Goal: Task Accomplishment & Management: Manage account settings

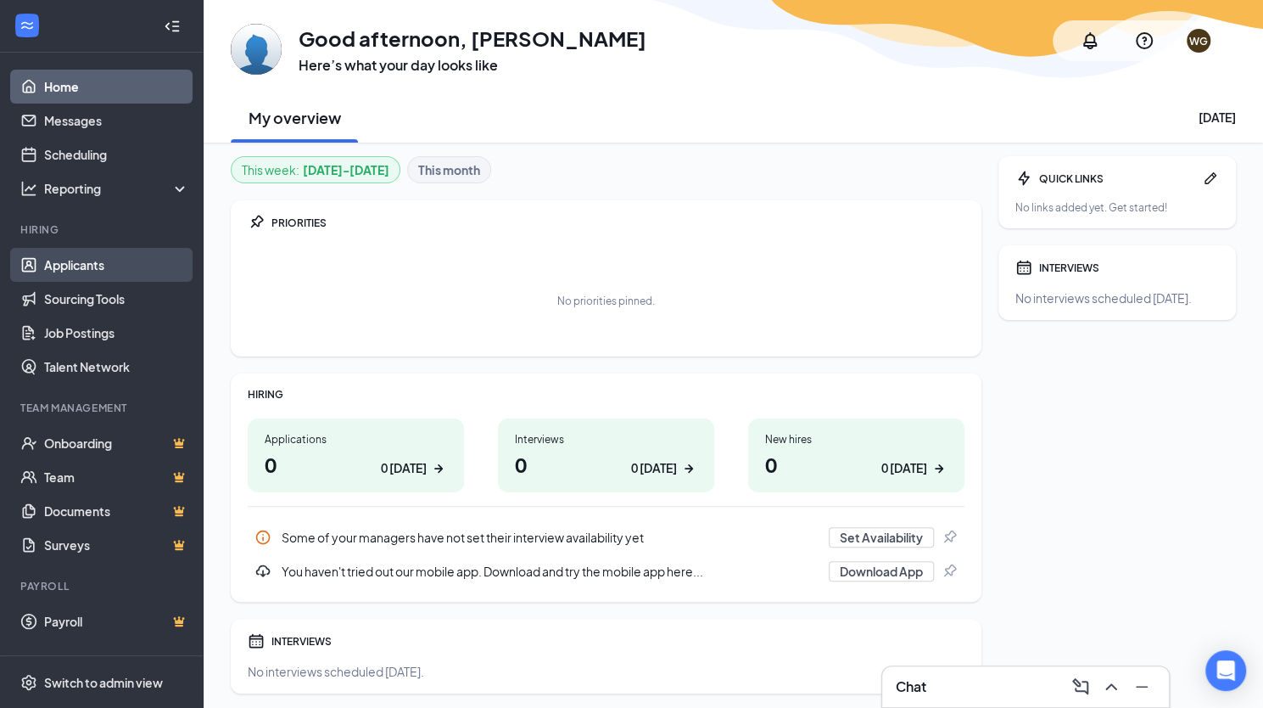
click at [81, 249] on link "Applicants" at bounding box center [116, 265] width 145 height 34
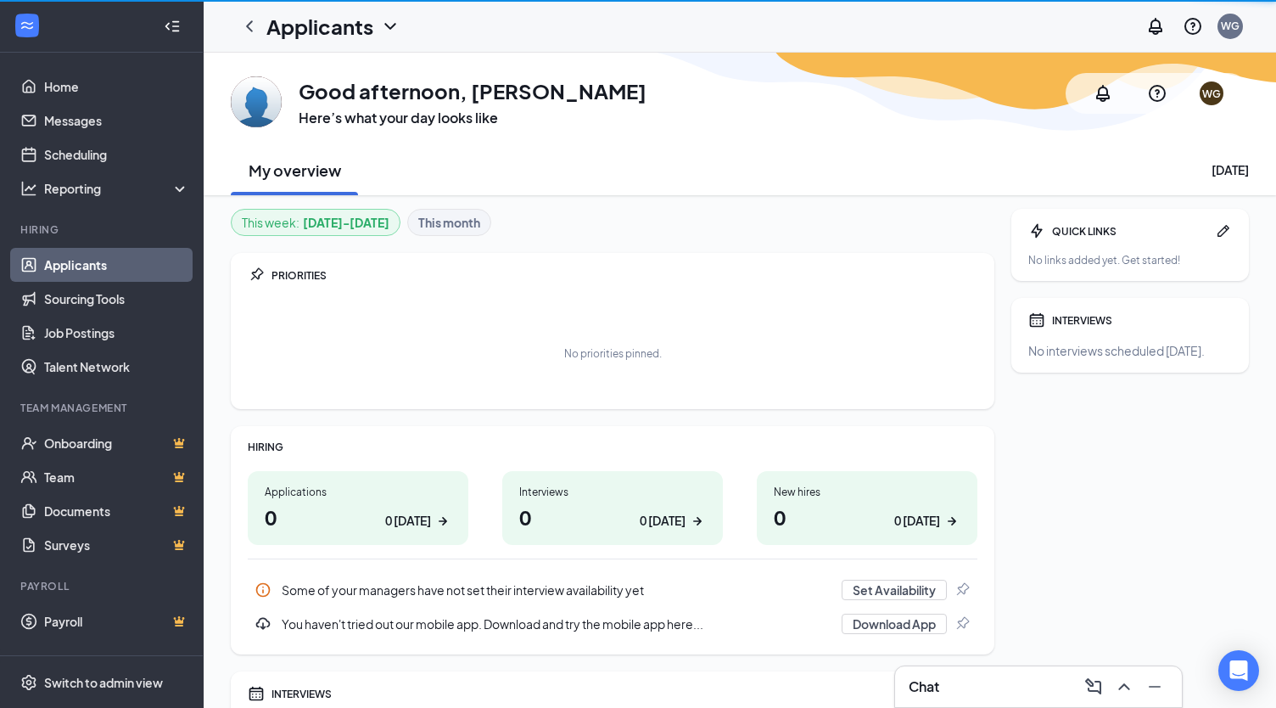
click at [83, 259] on link "Applicants" at bounding box center [116, 265] width 145 height 34
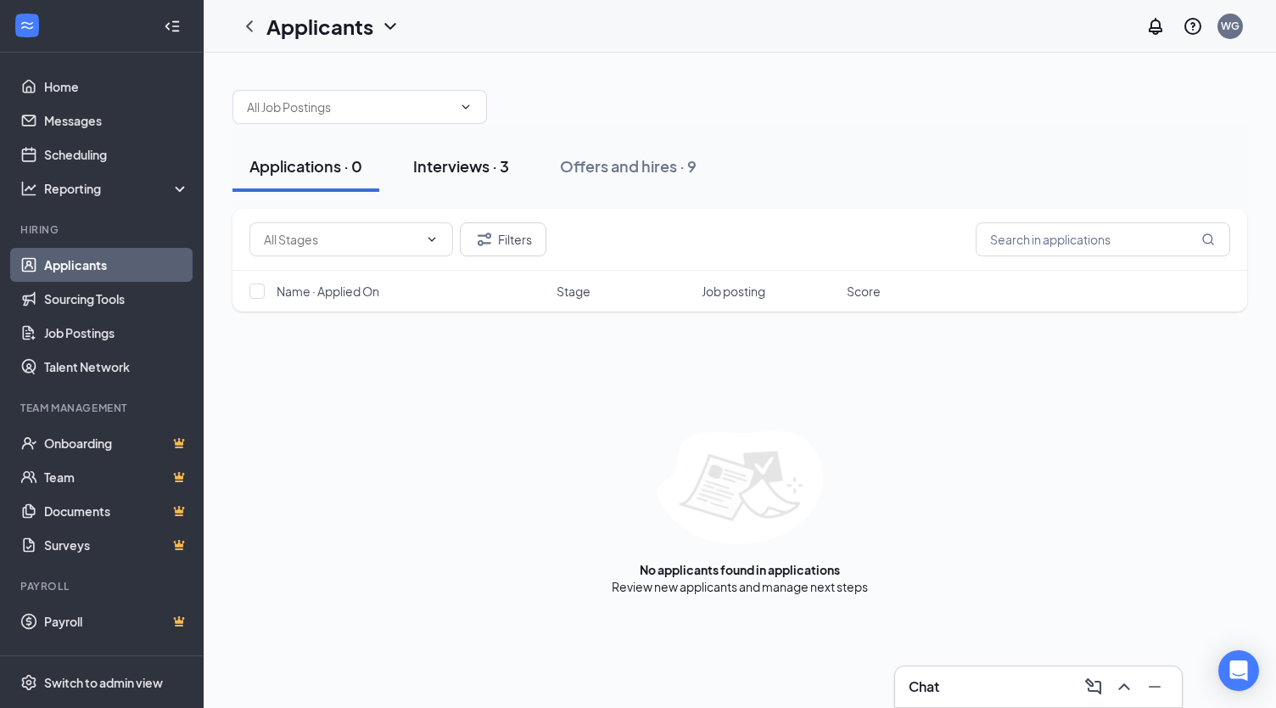
click at [465, 166] on div "Interviews · 3" at bounding box center [461, 165] width 96 height 21
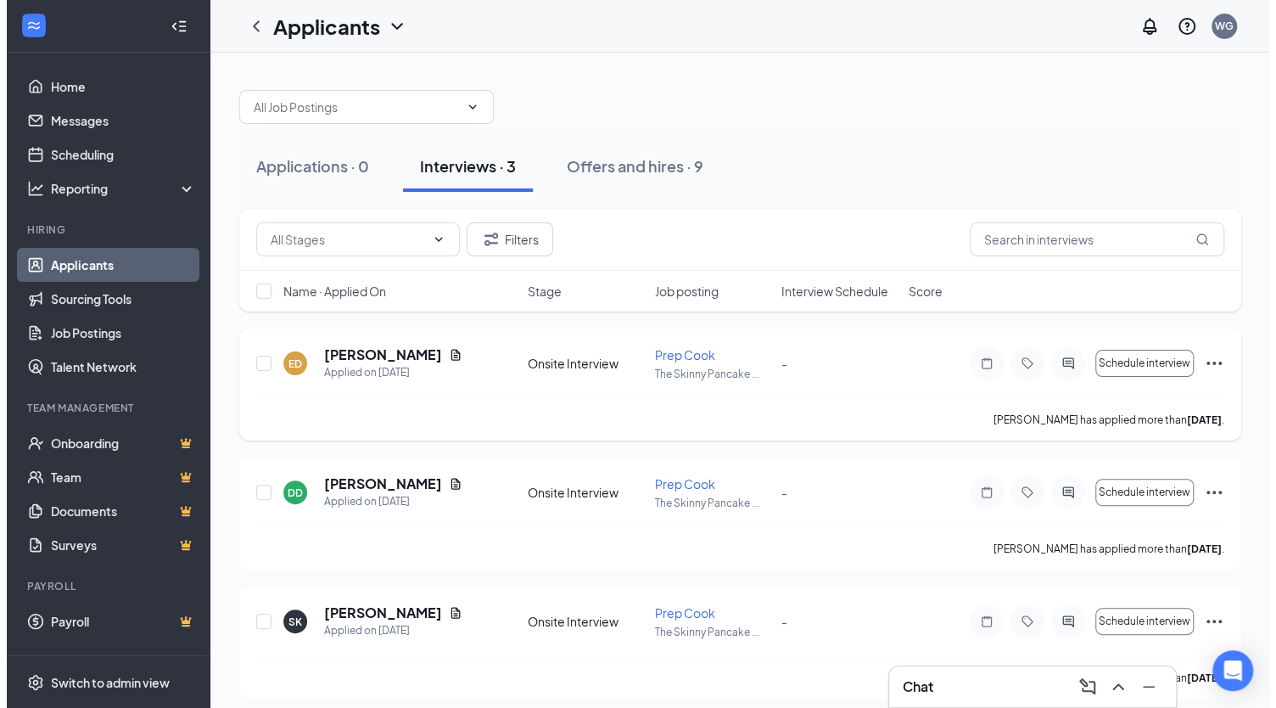
scroll to position [9, 0]
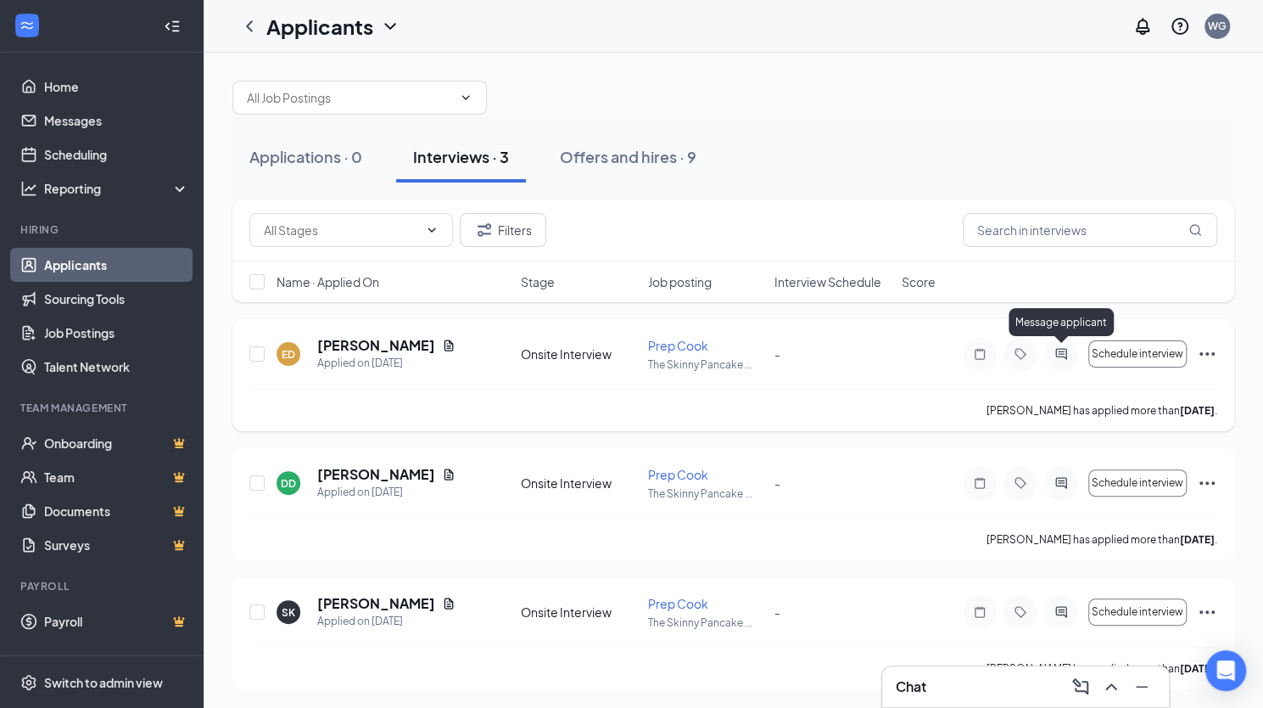
click at [1062, 355] on icon "ActiveChat" at bounding box center [1060, 353] width 11 height 11
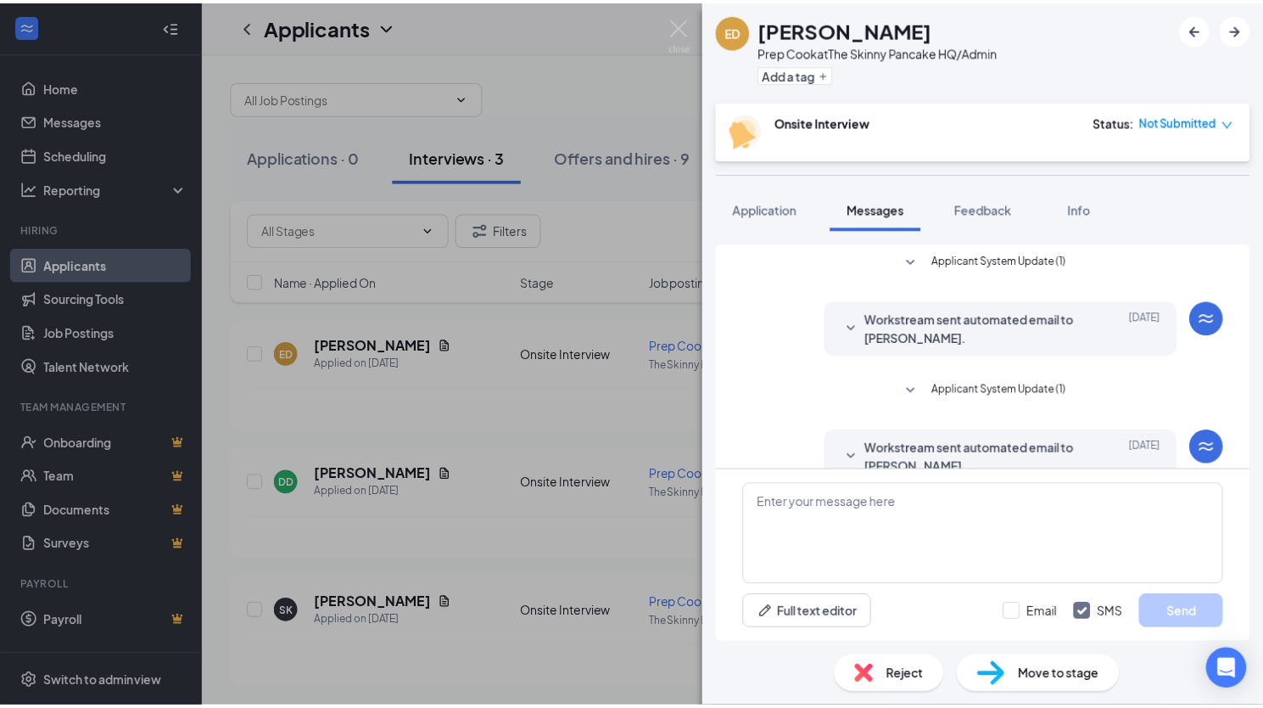
scroll to position [111, 0]
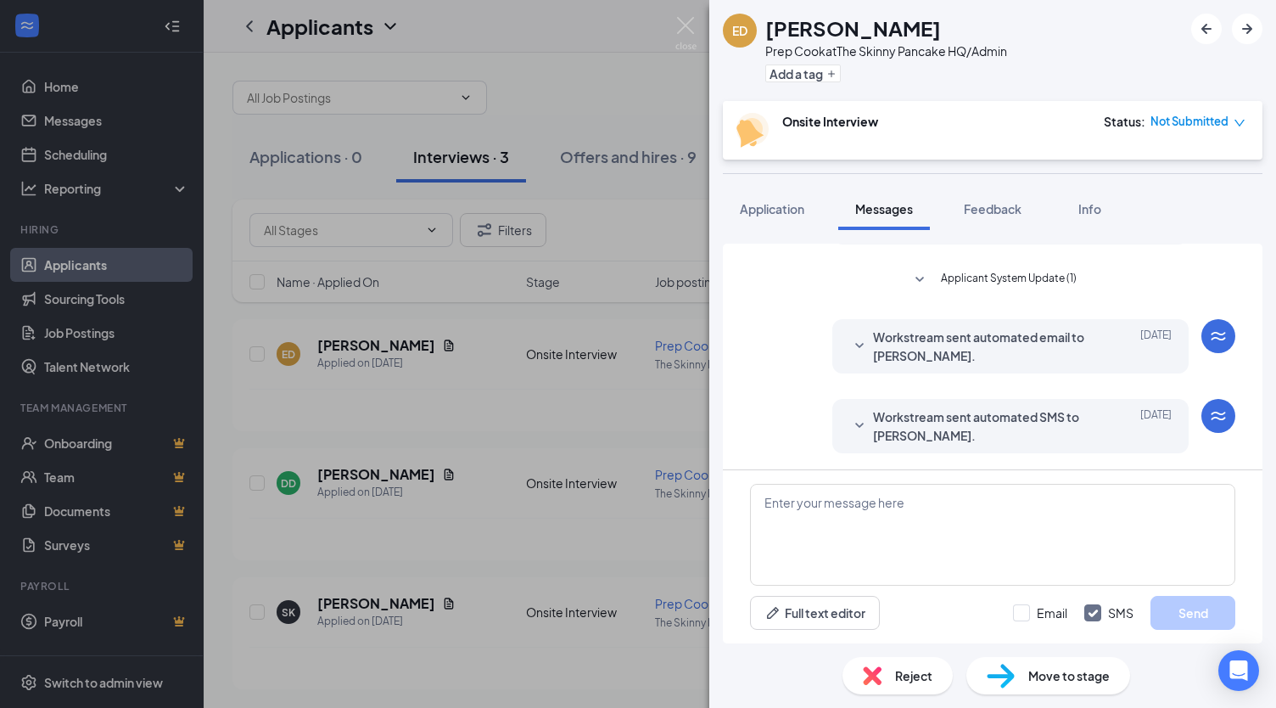
click at [595, 506] on div "ED Elizabeth Devlin Prep Cook at The Skinny Pancake HQ/Admin Add a tag Onsite I…" at bounding box center [638, 354] width 1276 height 708
